Goal: Task Accomplishment & Management: Complete application form

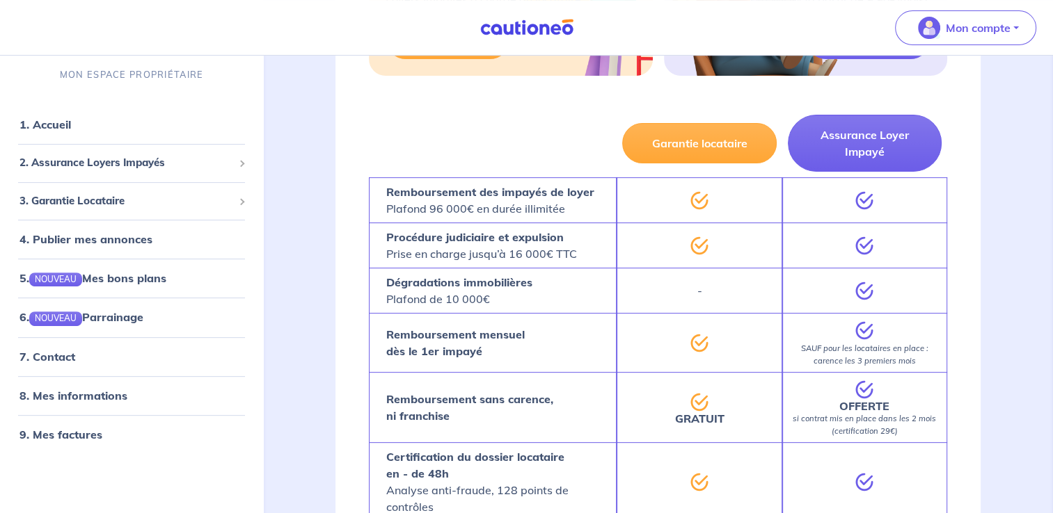
scroll to position [445, 0]
click at [166, 204] on span "3. Garantie Locataire" at bounding box center [126, 201] width 214 height 16
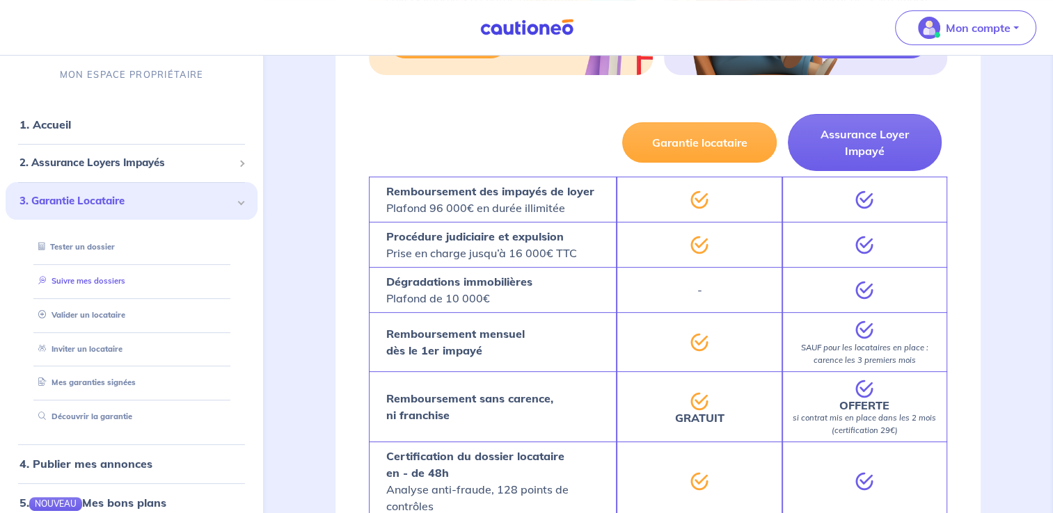
click at [101, 286] on link "Suivre mes dossiers" at bounding box center [79, 281] width 93 height 10
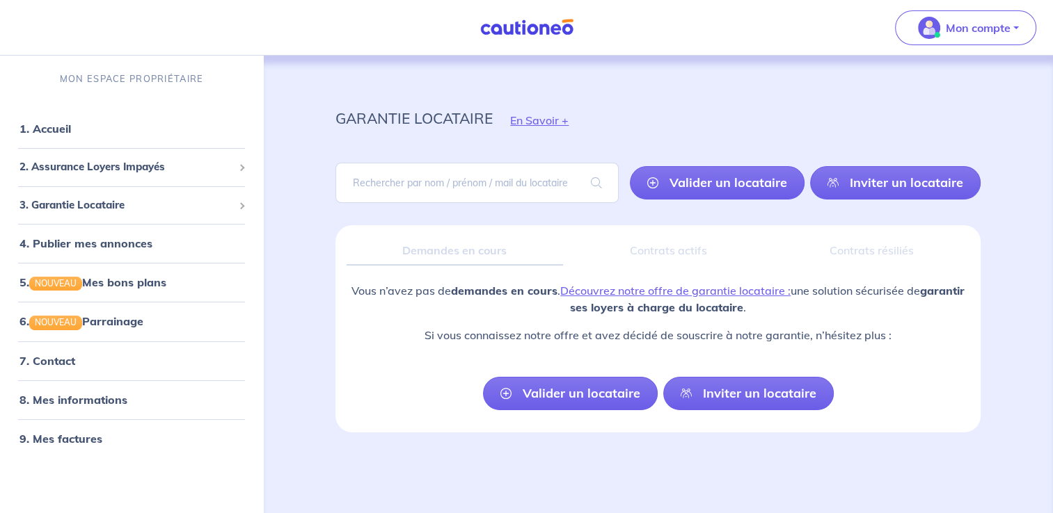
click at [673, 255] on div "Contrats actifs" at bounding box center [668, 251] width 189 height 29
click at [1019, 33] on button "Mon compte" at bounding box center [965, 27] width 141 height 35
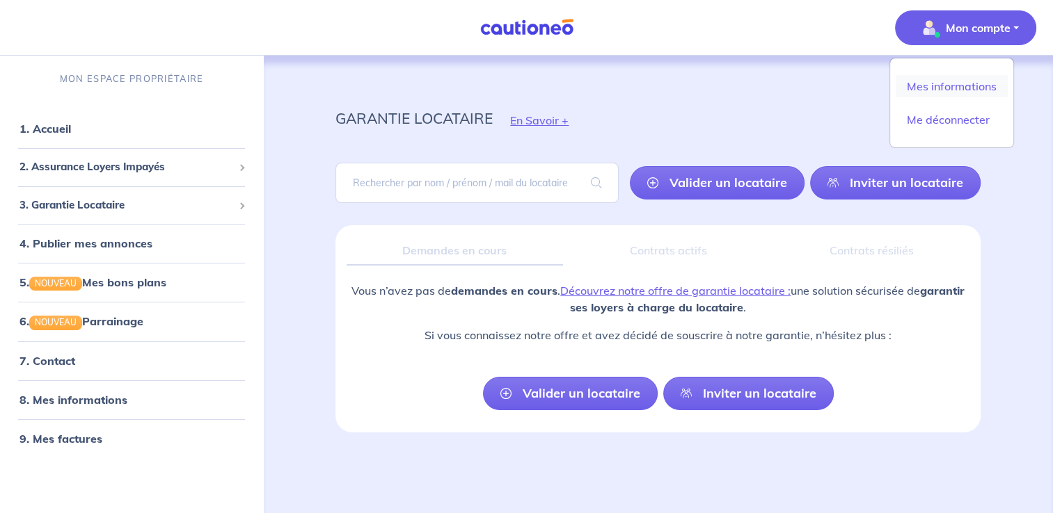
click at [962, 94] on link "Mes informations" at bounding box center [951, 86] width 112 height 22
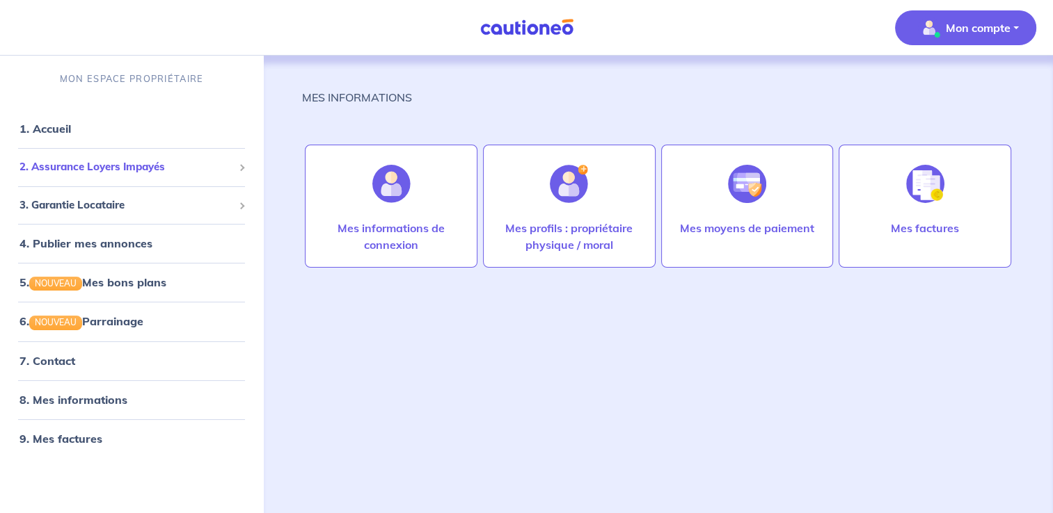
click at [164, 165] on span "2. Assurance Loyers Impayés" at bounding box center [126, 167] width 214 height 16
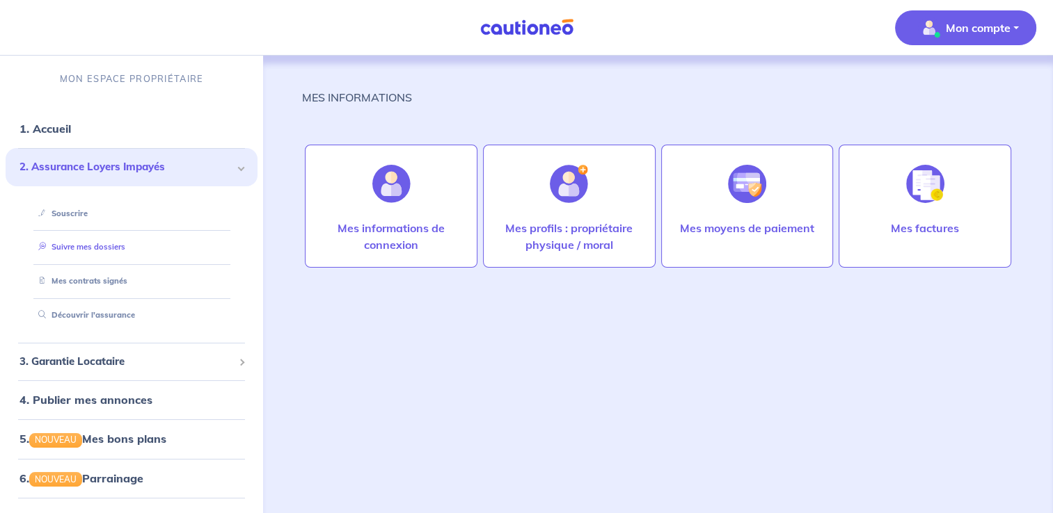
click at [97, 252] on link "Suivre mes dossiers" at bounding box center [79, 247] width 93 height 10
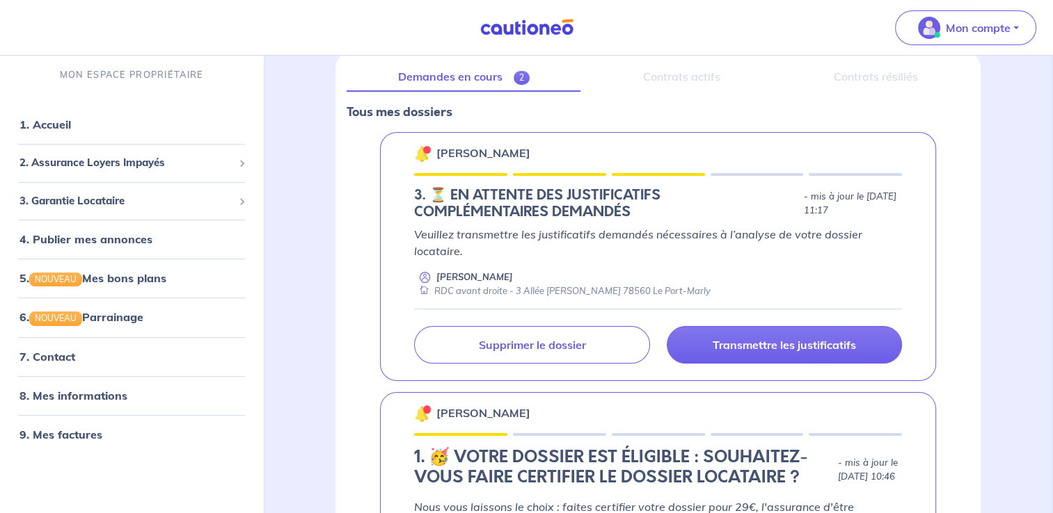
scroll to position [175, 0]
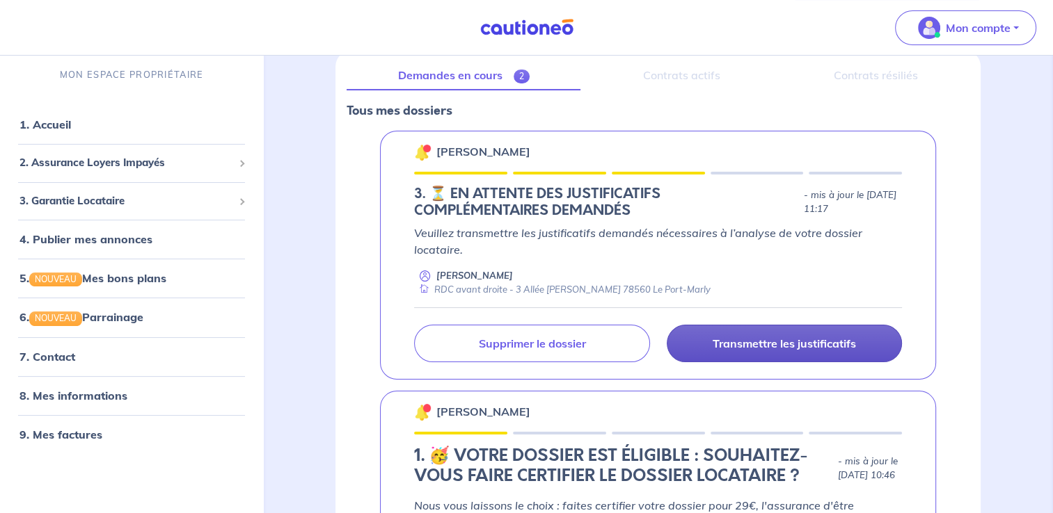
click at [724, 342] on p "Transmettre les justificatifs" at bounding box center [783, 344] width 143 height 14
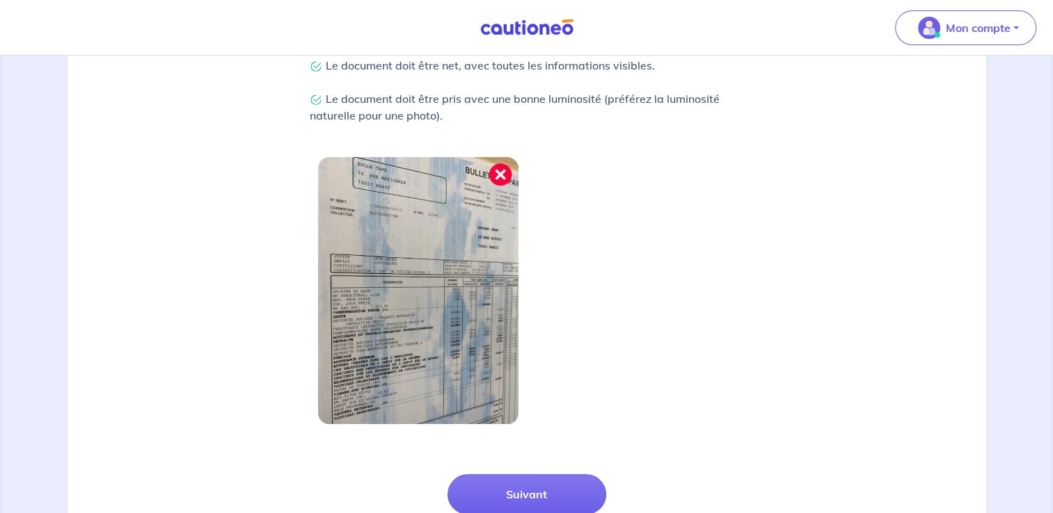
scroll to position [383, 0]
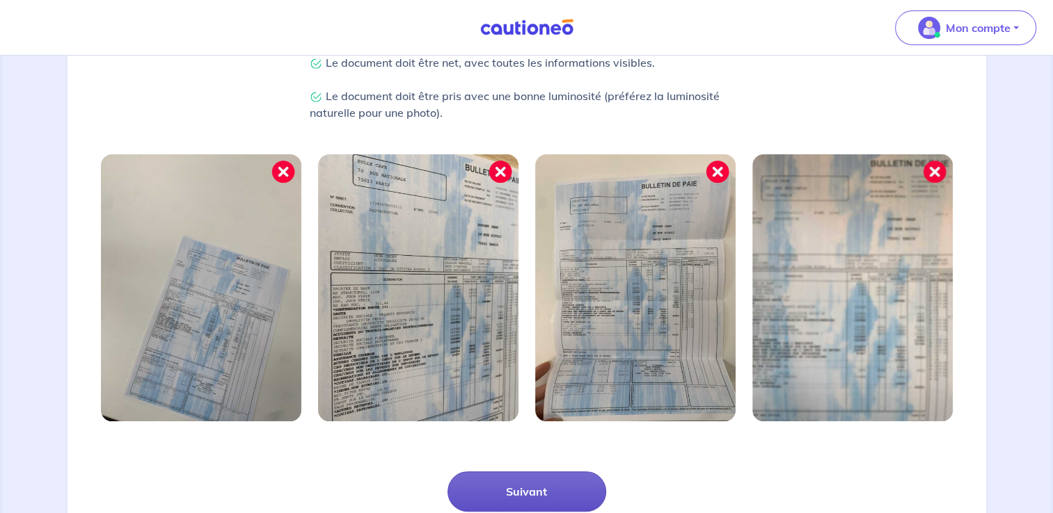
click at [548, 489] on button "Suivant" at bounding box center [526, 492] width 159 height 40
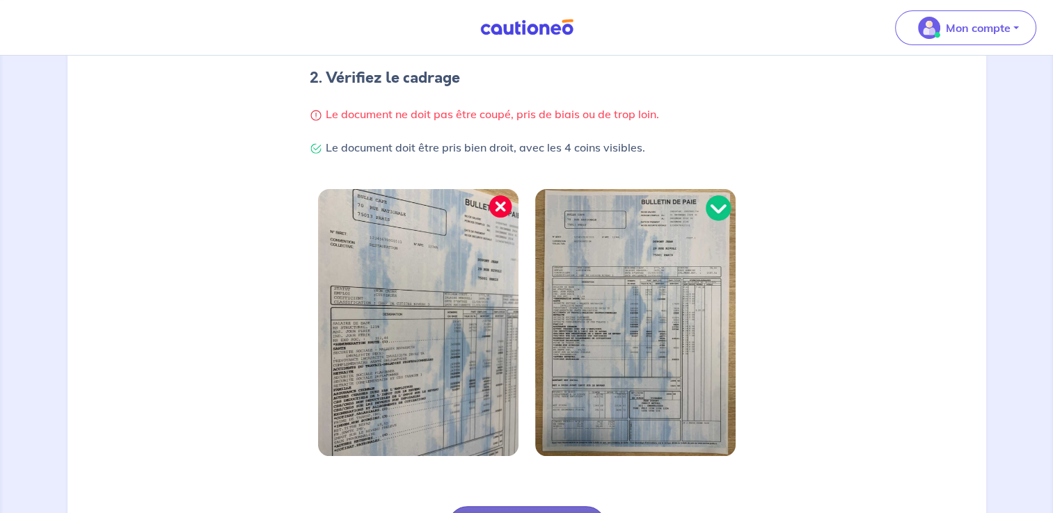
scroll to position [415, 0]
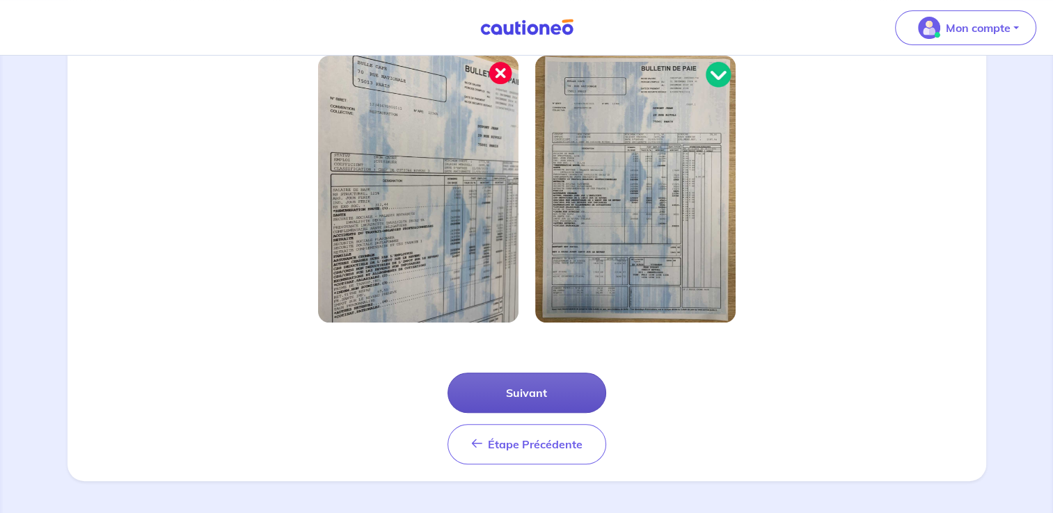
click at [553, 397] on button "Suivant" at bounding box center [526, 393] width 159 height 40
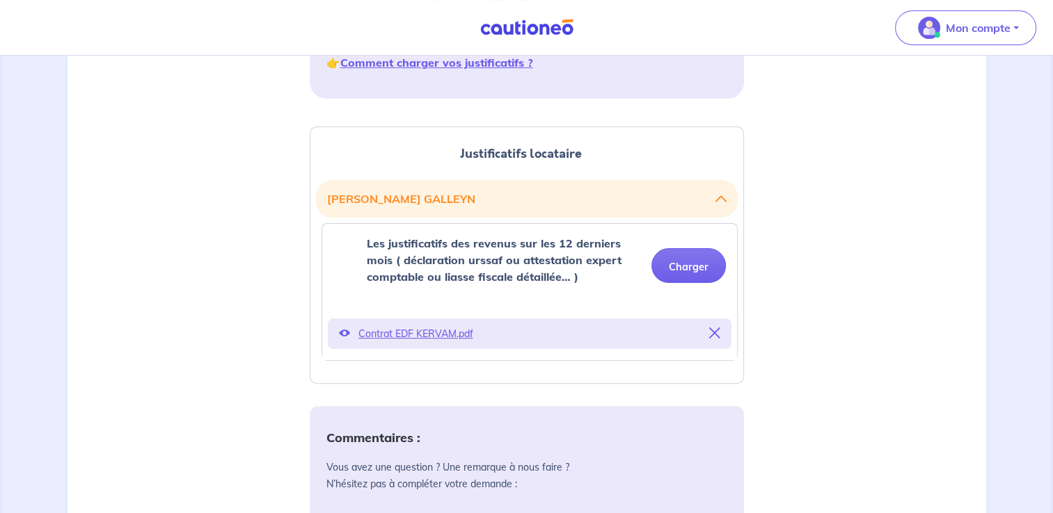
scroll to position [292, 0]
click at [704, 273] on button "Charger" at bounding box center [688, 265] width 74 height 35
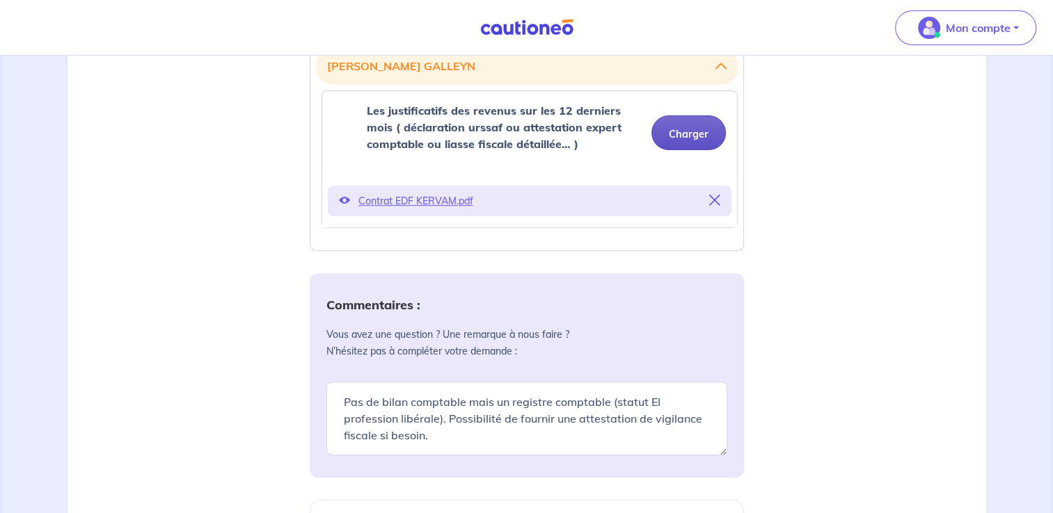
scroll to position [353, 0]
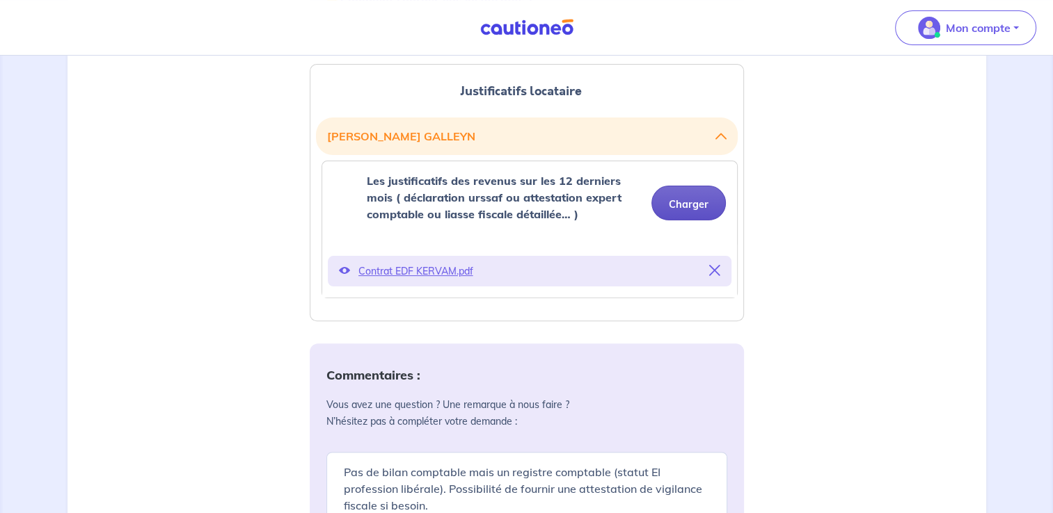
click at [701, 199] on button "Charger" at bounding box center [688, 203] width 74 height 35
click at [700, 196] on button "Charger" at bounding box center [688, 203] width 74 height 35
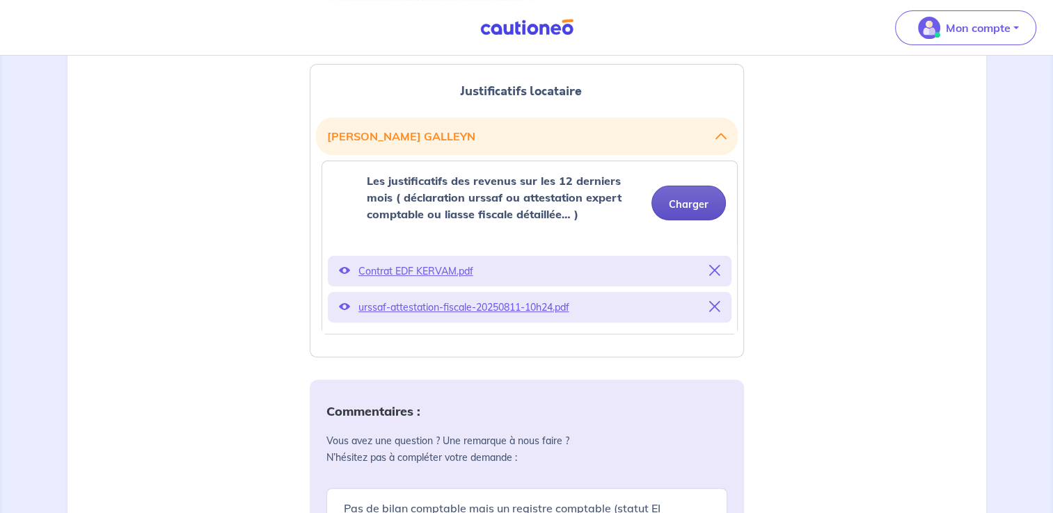
click at [707, 205] on button "Charger" at bounding box center [688, 203] width 74 height 35
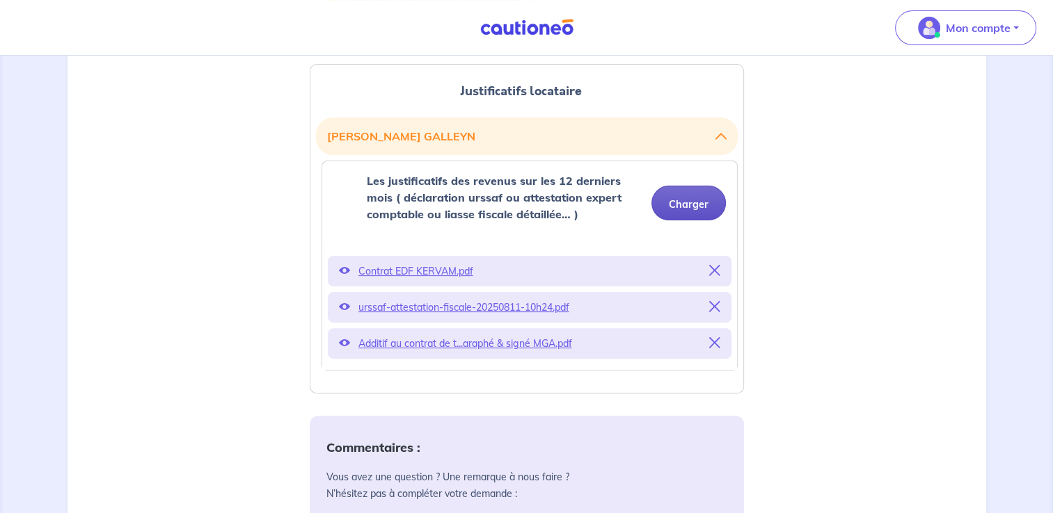
click at [687, 207] on button "Charger" at bounding box center [688, 203] width 74 height 35
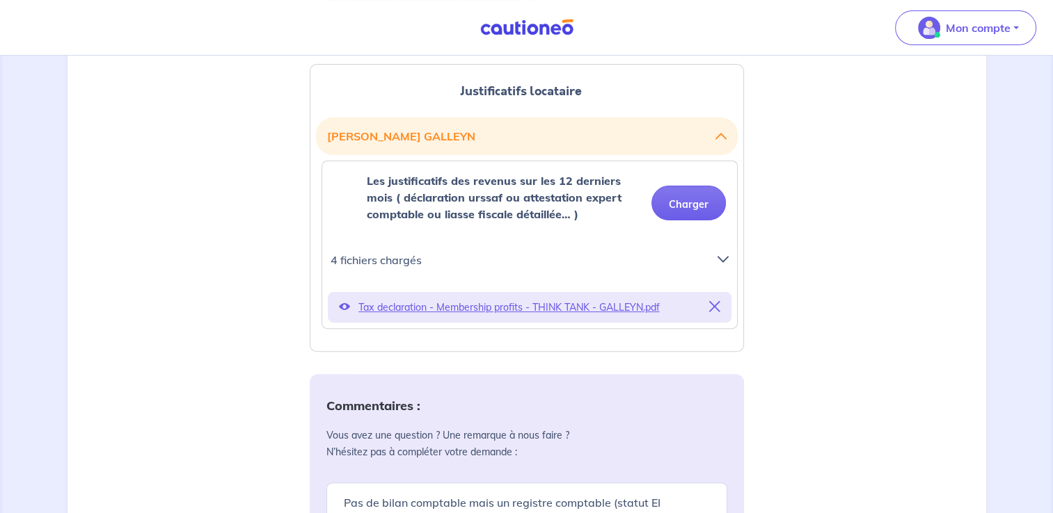
click at [718, 264] on icon at bounding box center [722, 259] width 11 height 11
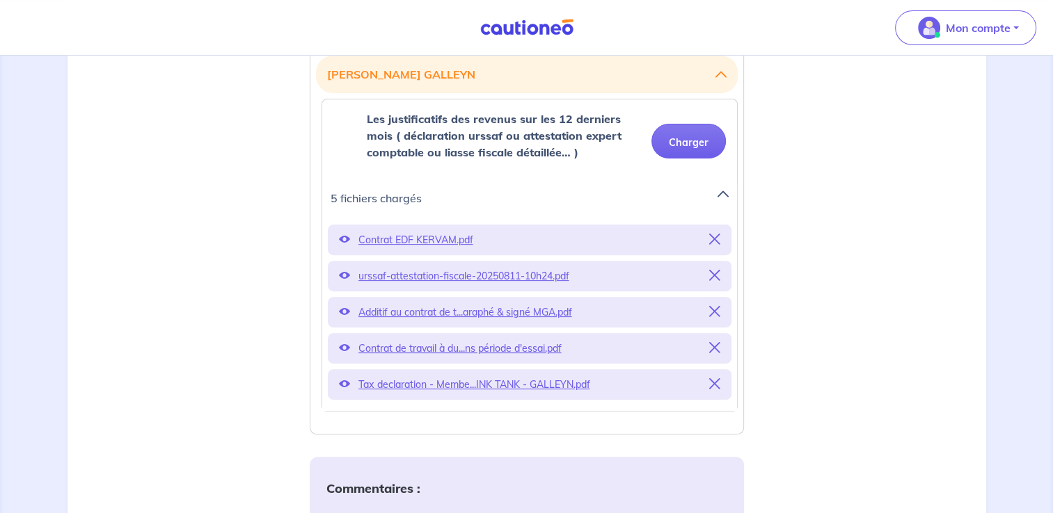
scroll to position [420, 0]
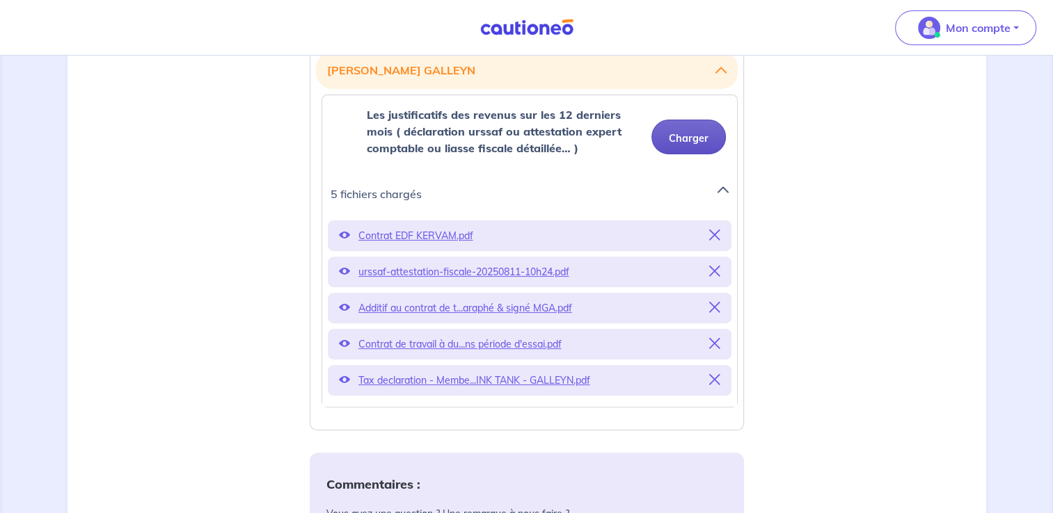
click at [699, 136] on button "Charger" at bounding box center [688, 137] width 74 height 35
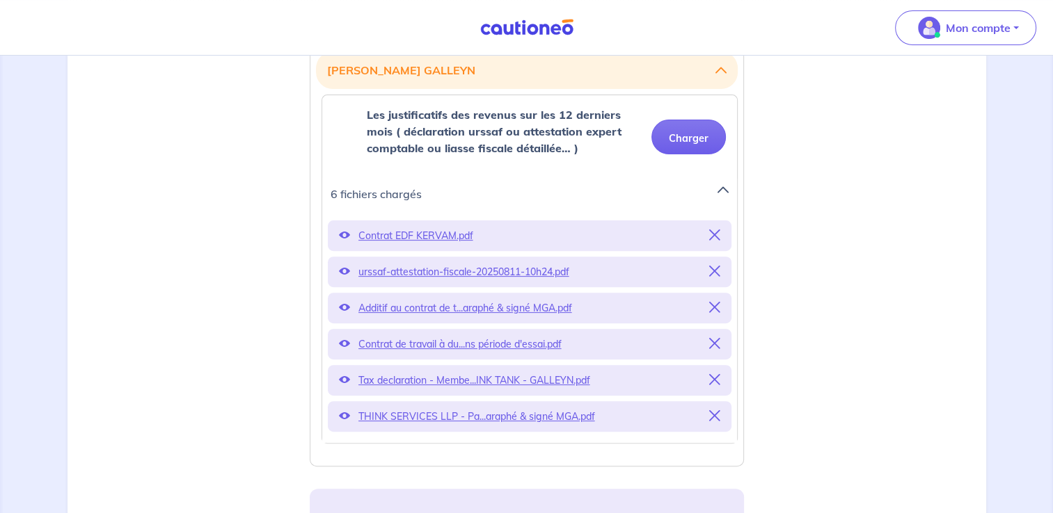
click at [712, 237] on icon at bounding box center [714, 235] width 11 height 11
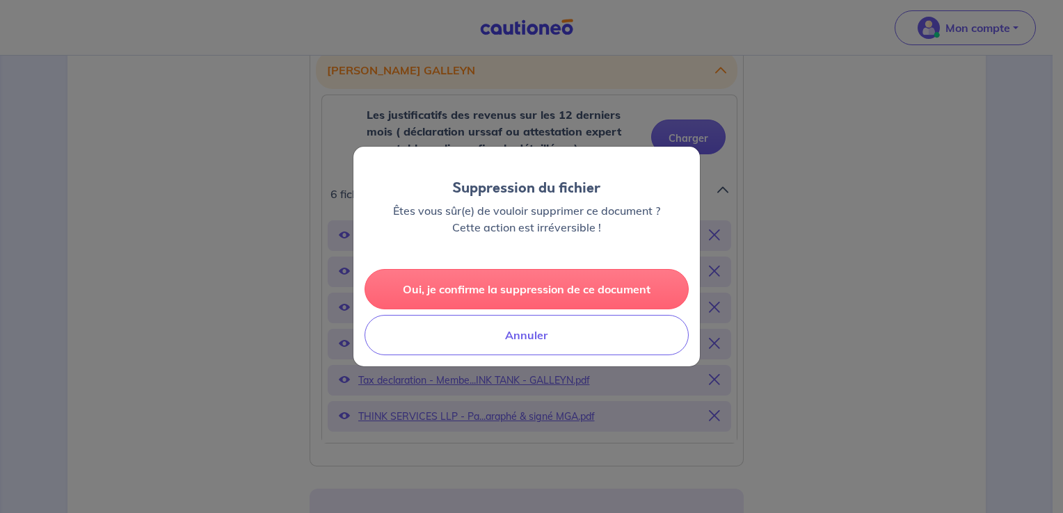
click at [613, 293] on button "Oui, je confirme la suppression de ce document" at bounding box center [527, 289] width 324 height 40
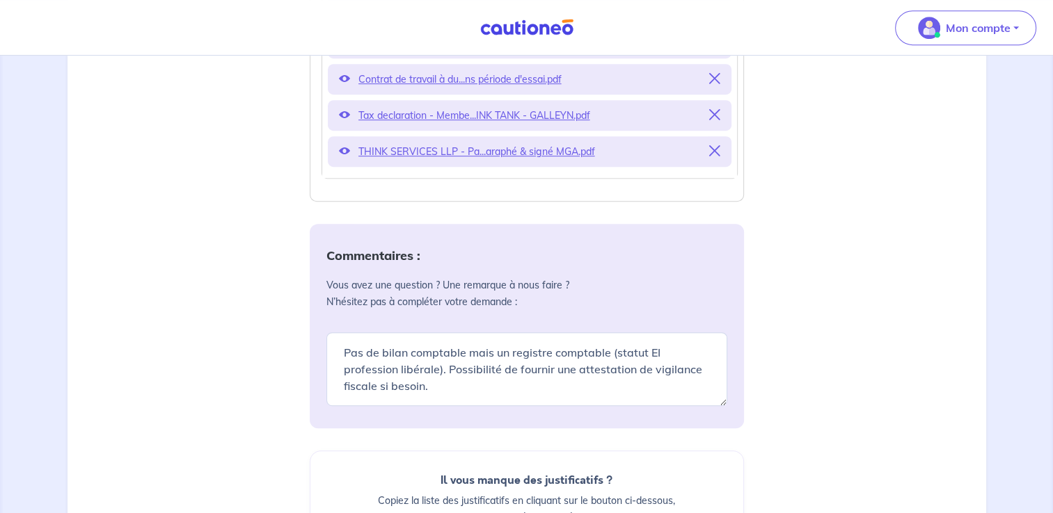
scroll to position [648, 0]
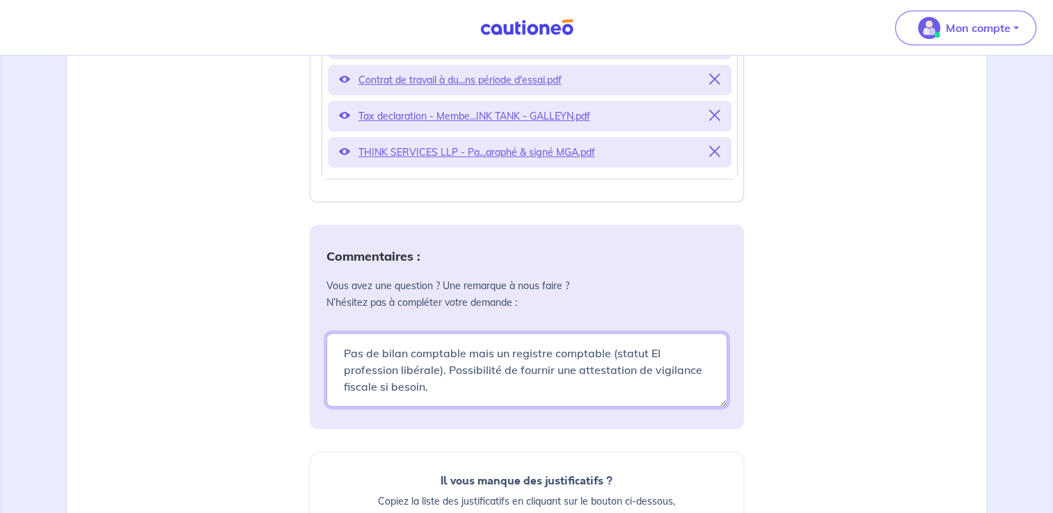
drag, startPoint x: 439, startPoint y: 390, endPoint x: 262, endPoint y: 310, distance: 194.9
click at [262, 310] on div "Justificatifs locataire [PERSON_NAME] Les justificatifs des revenus sur les 12 …" at bounding box center [527, 241] width 902 height 976
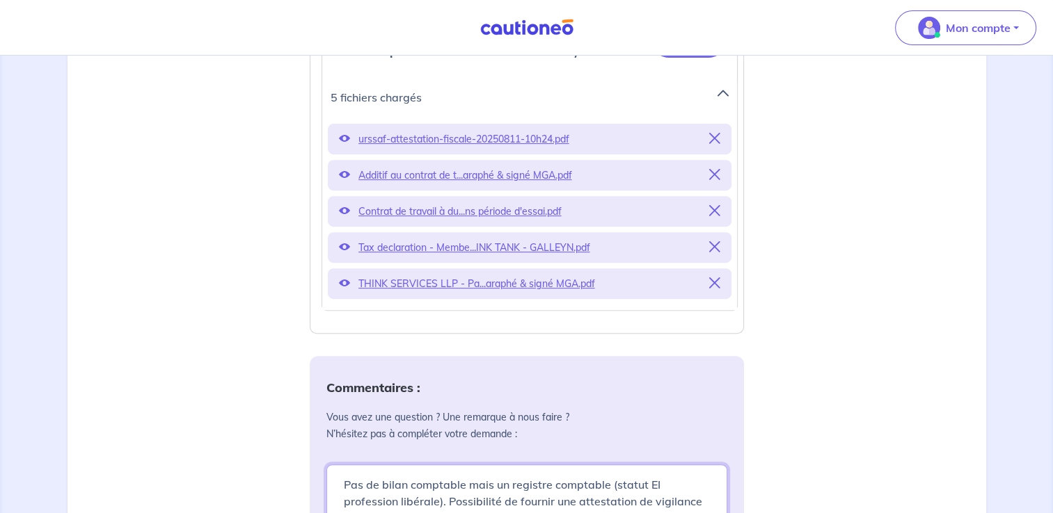
scroll to position [517, 0]
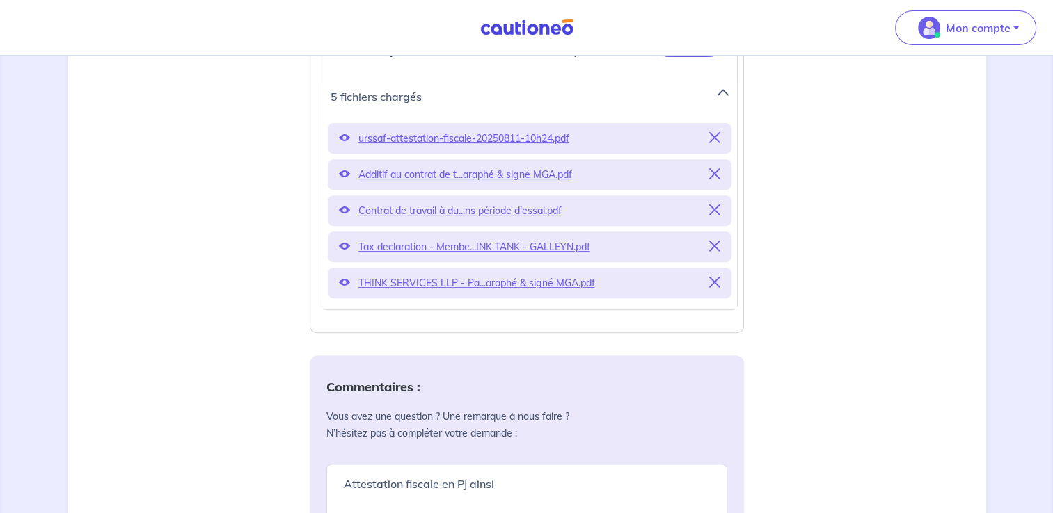
click at [811, 344] on div "Justificatifs locataire [PERSON_NAME] Les justificatifs des revenus sur les 12 …" at bounding box center [527, 372] width 902 height 976
drag, startPoint x: 534, startPoint y: 505, endPoint x: 286, endPoint y: 433, distance: 258.7
click at [286, 433] on div "Justificatifs locataire [PERSON_NAME] Les justificatifs des revenus sur les 12 …" at bounding box center [527, 372] width 902 height 976
paste textarea "Vous trouverez mon attestation URSSAF de CA pour l'année 2024 - Activité microe…"
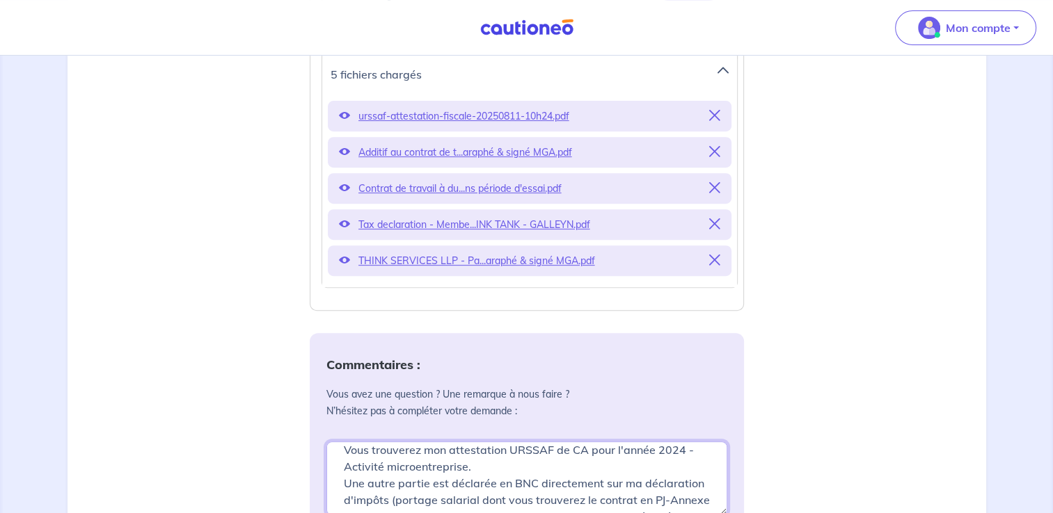
scroll to position [0, 0]
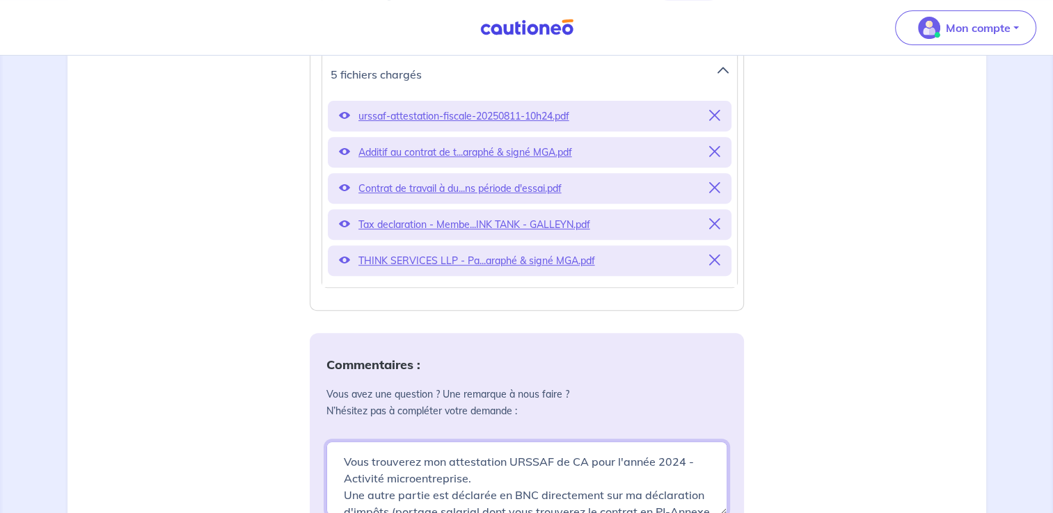
drag, startPoint x: 449, startPoint y: 452, endPoint x: 336, endPoint y: 447, distance: 112.9
click at [336, 447] on textarea "Vous trouverez mon attestation URSSAF de CA pour l'année 2024 - Activité microe…" at bounding box center [526, 479] width 401 height 74
click at [584, 459] on textarea "Vous trouverez mon attestation URSSAF de CA pour l'année 2024 - Activité microe…" at bounding box center [526, 479] width 401 height 74
click at [640, 464] on textarea "Vous trouverez mon attestation URSSAF de CA pour l'année 2024 - Activité microe…" at bounding box center [526, 479] width 401 height 74
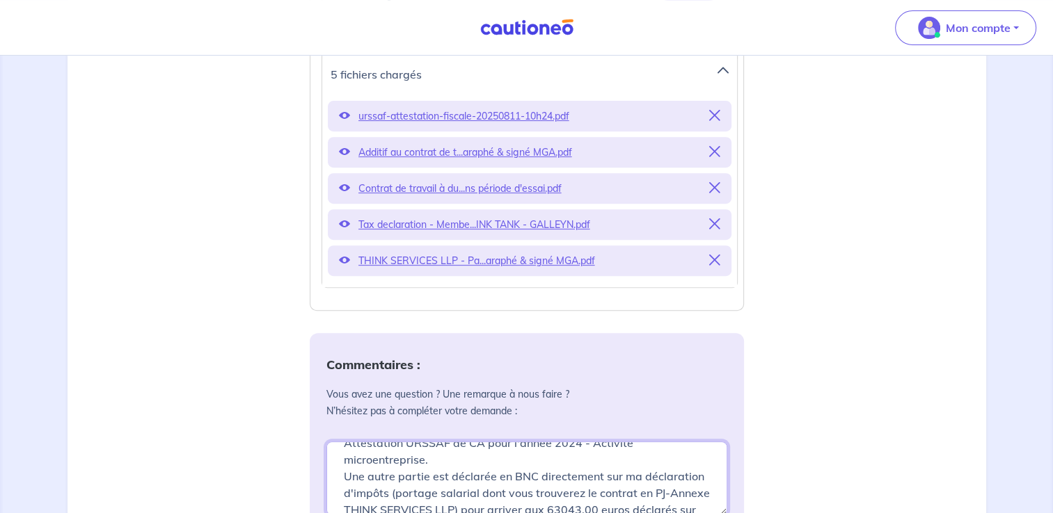
scroll to position [22, 0]
click at [626, 477] on textarea "Attestation URSSAF de CA pour l'année 2024 - Activité microentreprise. Une autr…" at bounding box center [526, 479] width 401 height 74
click at [388, 491] on textarea "Attestation URSSAF de CA pour l'année 2024 - Activité microentreprise. Une autr…" at bounding box center [526, 479] width 401 height 74
drag, startPoint x: 480, startPoint y: 491, endPoint x: 583, endPoint y: 487, distance: 103.0
click at [583, 487] on textarea "Attestation URSSAF de CA pour l'année 2024 - Activité microentreprise. Une autr…" at bounding box center [526, 479] width 401 height 74
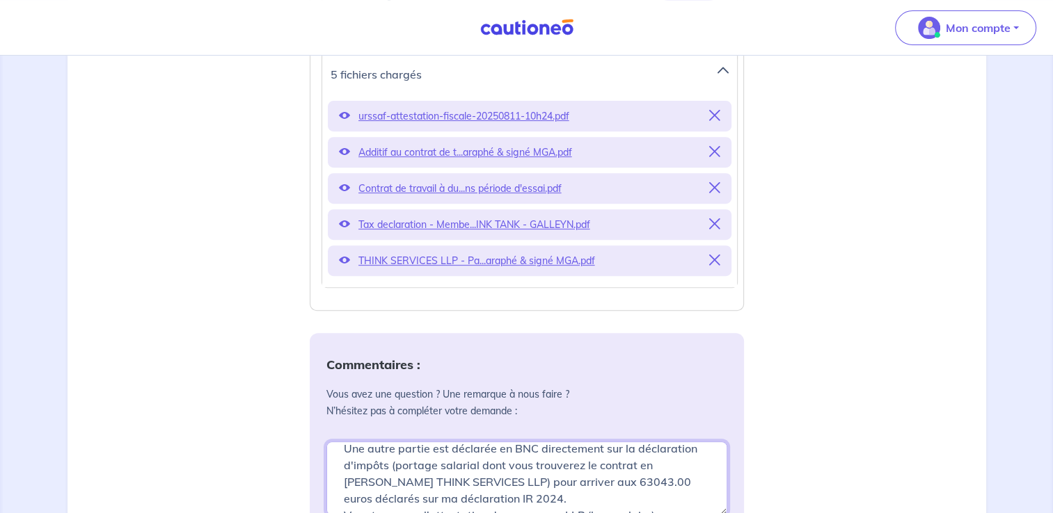
scroll to position [49, 0]
click at [640, 497] on textarea "Attestation URSSAF de CA pour l'année 2024 - Activité microentreprise. Une autr…" at bounding box center [526, 479] width 401 height 74
click at [607, 479] on textarea "Attestation URSSAF de CA pour l'année 2024 - Activité microentreprise. Une autr…" at bounding box center [526, 479] width 401 height 74
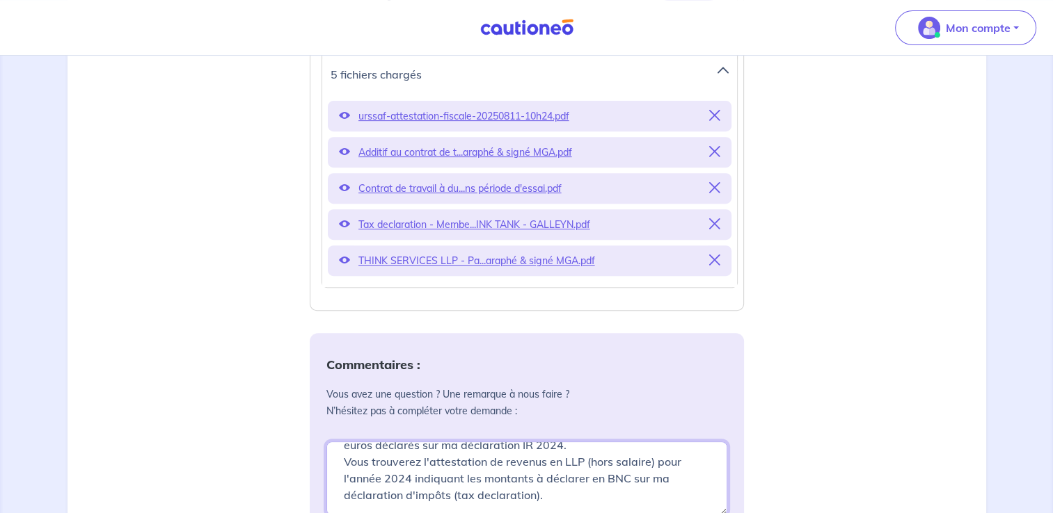
scroll to position [90, 0]
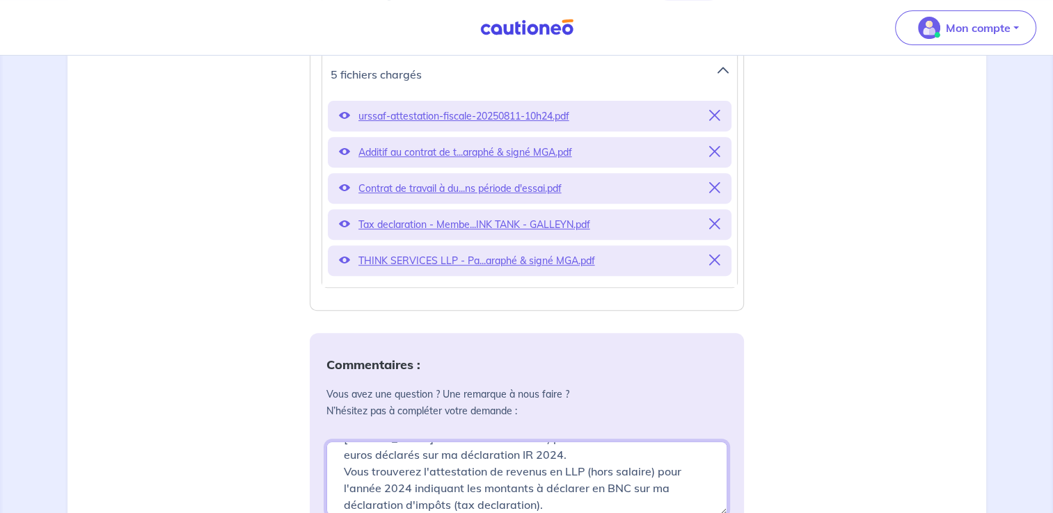
click at [415, 456] on textarea "Attestation URSSAF de CA pour l'année 2024 - Activité microentreprise. Une autr…" at bounding box center [526, 479] width 401 height 74
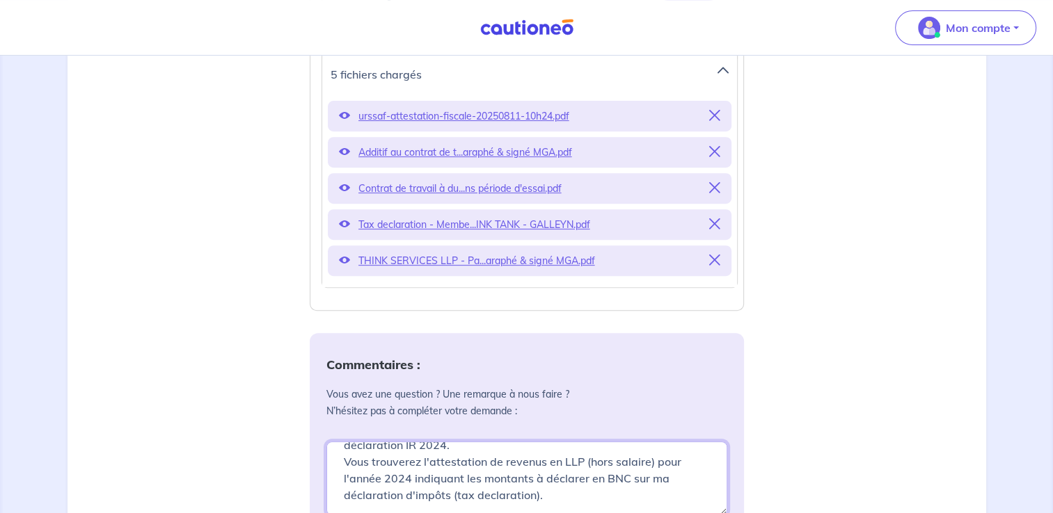
click at [660, 475] on textarea "Attestation URSSAF de CA pour l'année 2024 - Activité microentreprise. Une autr…" at bounding box center [526, 479] width 401 height 74
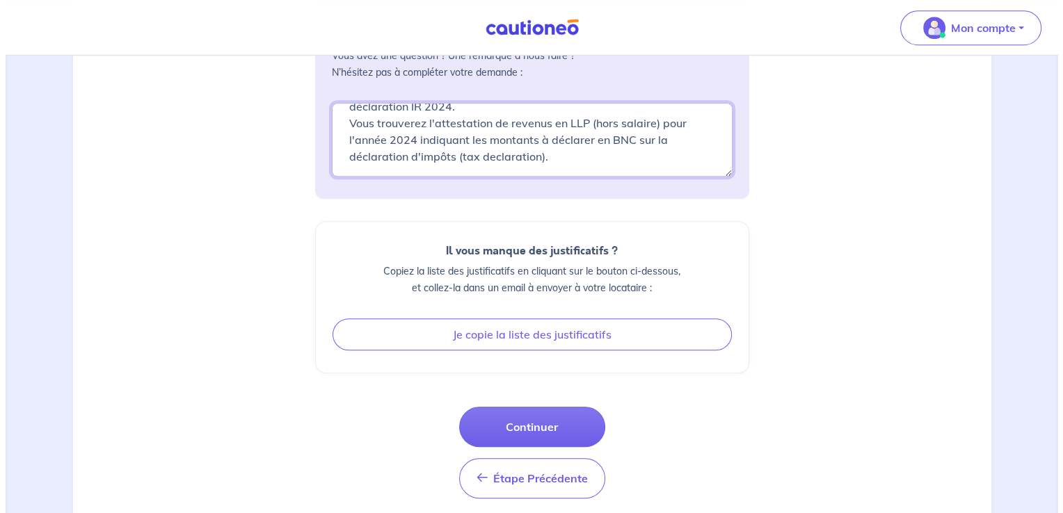
scroll to position [879, 0]
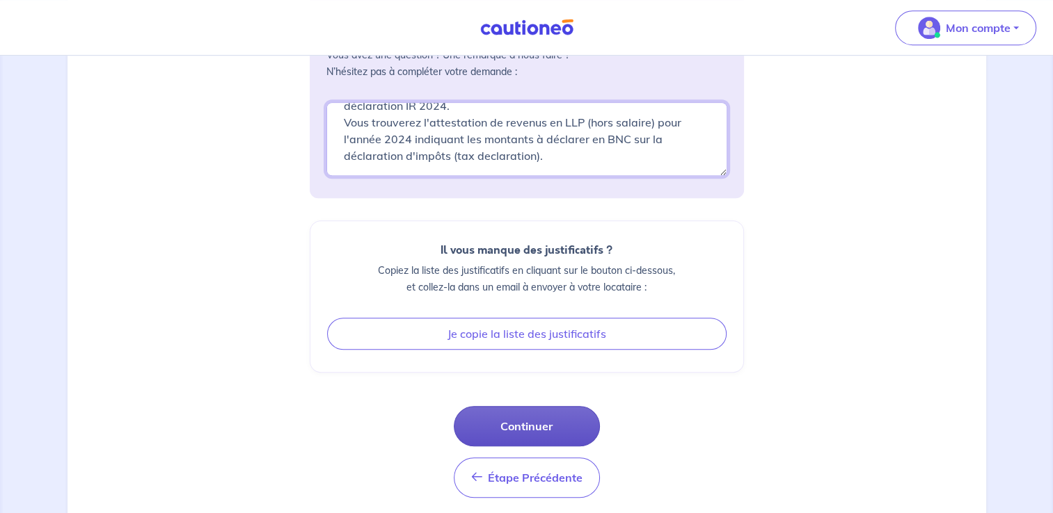
type textarea "Attestation URSSAF de CA pour l'année 2024 - Activité microentreprise. Une autr…"
click at [552, 422] on button "Continuer" at bounding box center [527, 426] width 146 height 40
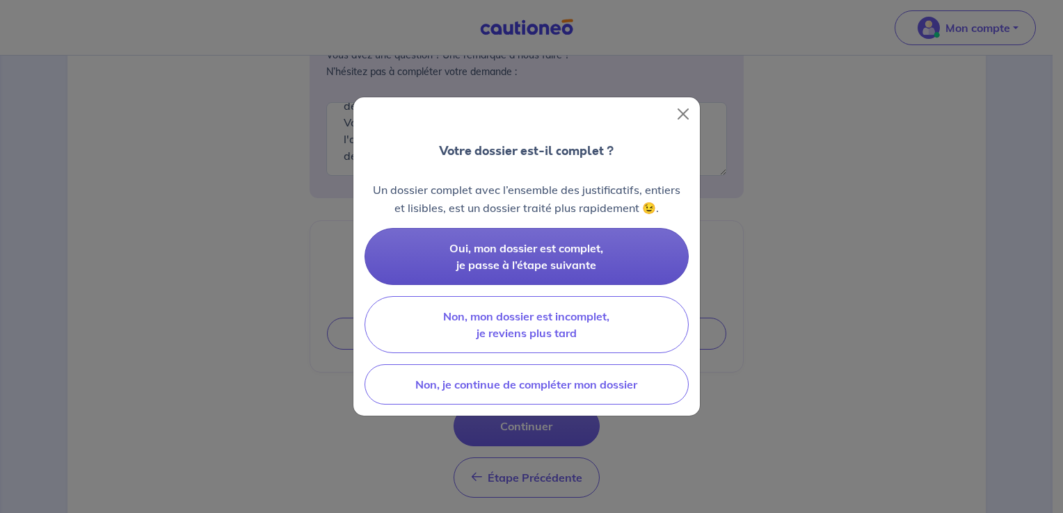
click at [547, 251] on span "Oui, mon dossier est complet, je passe à l’étape suivante" at bounding box center [526, 256] width 154 height 31
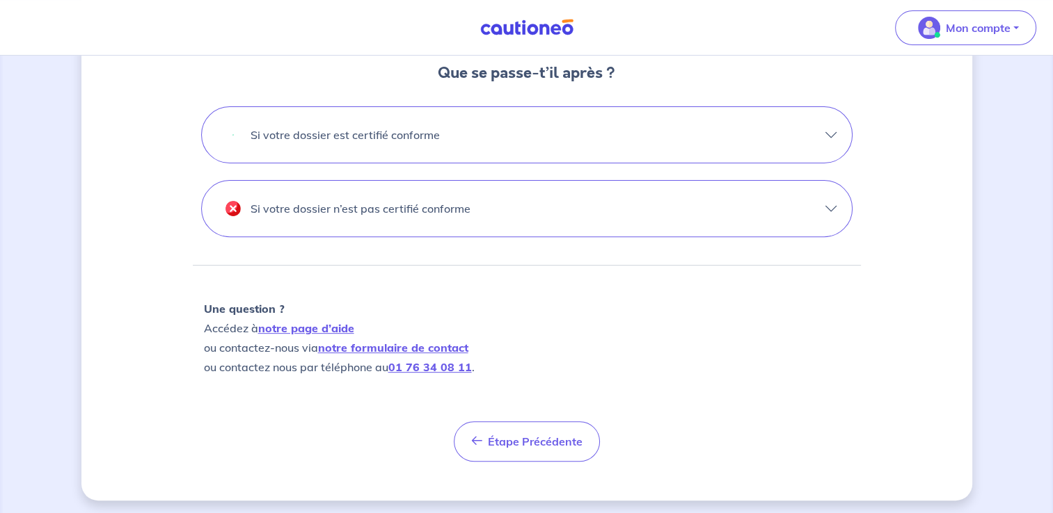
scroll to position [474, 0]
